Goal: Task Accomplishment & Management: Manage account settings

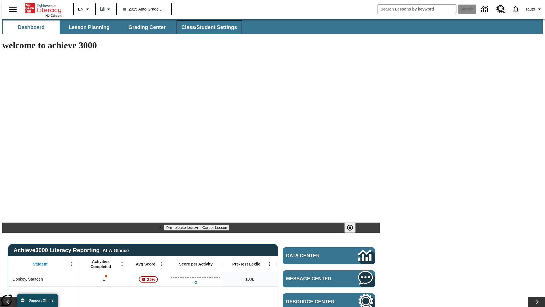
click at [206, 27] on span "Class/Student Settings" at bounding box center [210, 27] width 56 height 7
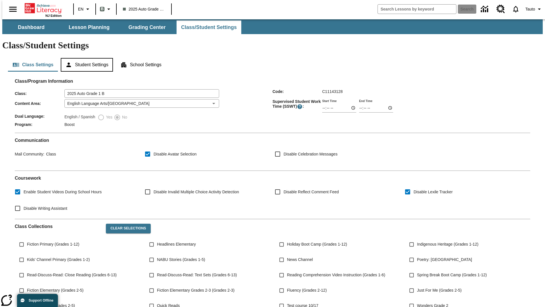
click at [86, 58] on button "Student Settings" at bounding box center [87, 65] width 52 height 14
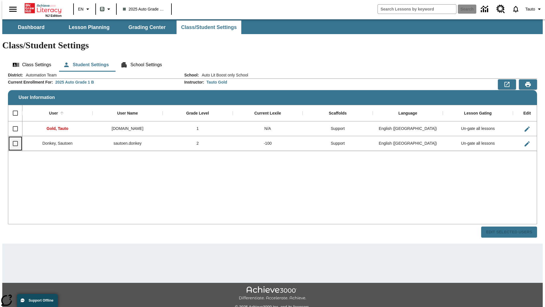
click at [13, 137] on input "Select row" at bounding box center [15, 143] width 12 height 12
checkbox input "true"
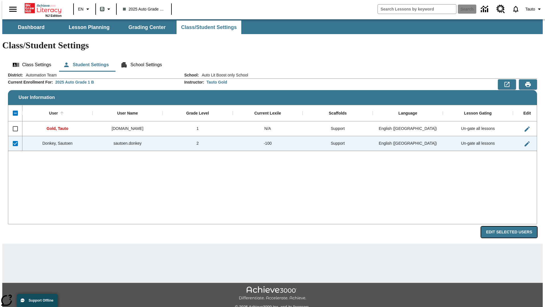
click at [514, 226] on button "Edit Selected Users" at bounding box center [510, 231] width 56 height 11
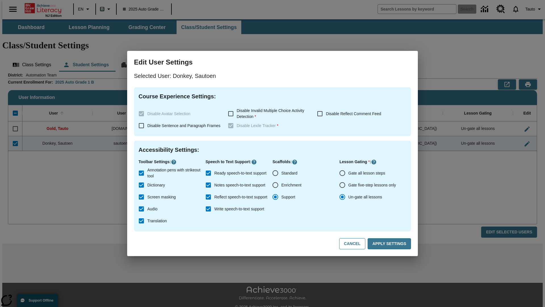
click at [343, 173] on input "Gate all lesson steps" at bounding box center [343, 173] width 12 height 12
radio input "true"
click at [391, 244] on button "Apply Settings" at bounding box center [389, 243] width 43 height 11
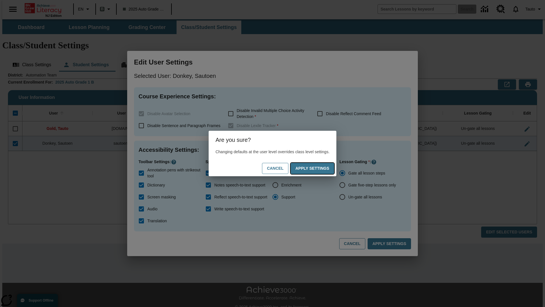
click at [318, 168] on button "Apply Settings" at bounding box center [312, 168] width 43 height 11
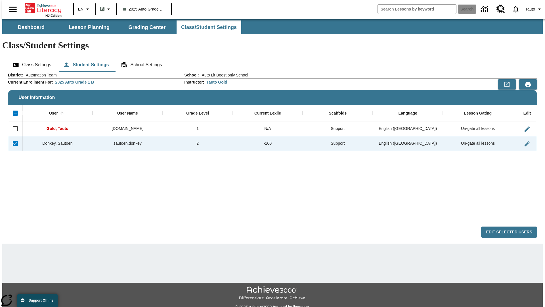
checkbox input "false"
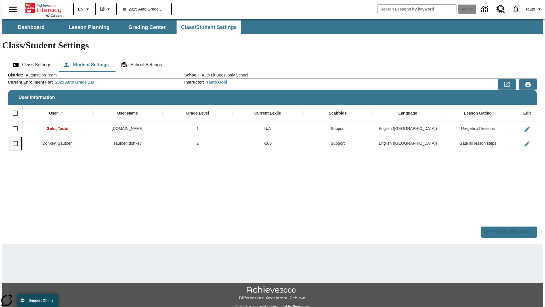
click at [13, 137] on input "Select row" at bounding box center [15, 143] width 12 height 12
checkbox input "true"
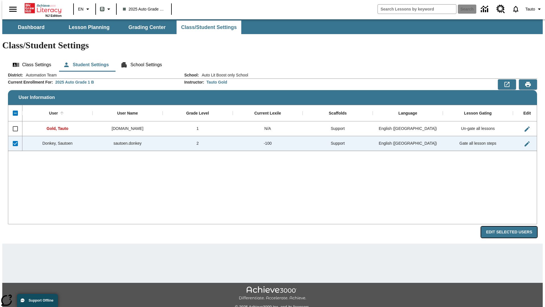
click at [514, 226] on button "Edit Selected Users" at bounding box center [510, 231] width 56 height 11
